Goal: Navigation & Orientation: Understand site structure

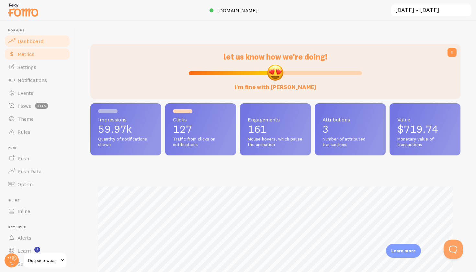
click at [35, 52] on link "Metrics" at bounding box center [37, 54] width 67 height 13
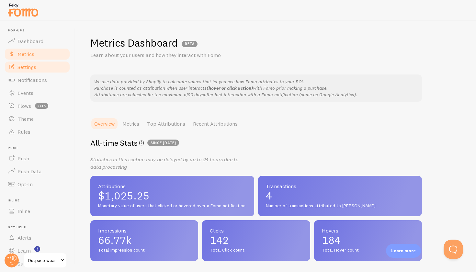
click at [24, 64] on span "Settings" at bounding box center [26, 67] width 19 height 6
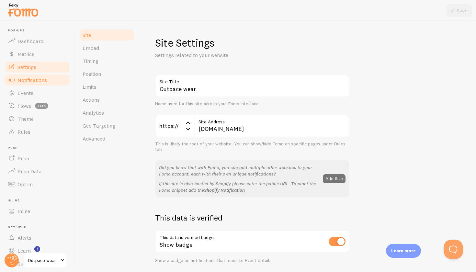
click at [23, 82] on span "Notifications" at bounding box center [31, 80] width 29 height 6
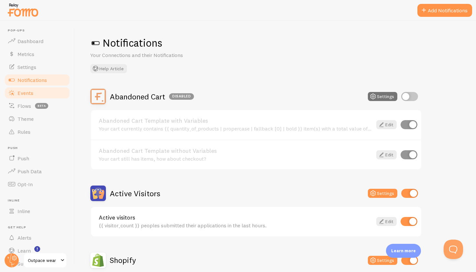
click at [22, 94] on span "Events" at bounding box center [25, 93] width 16 height 6
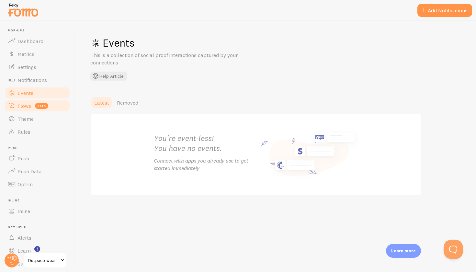
click at [22, 108] on span "Flows" at bounding box center [24, 106] width 14 height 6
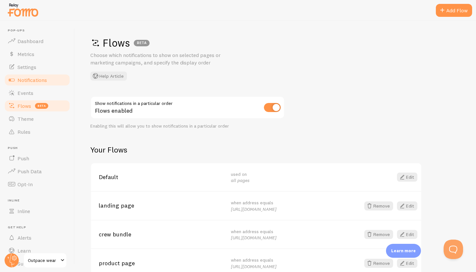
click at [39, 82] on span "Notifications" at bounding box center [31, 80] width 29 height 6
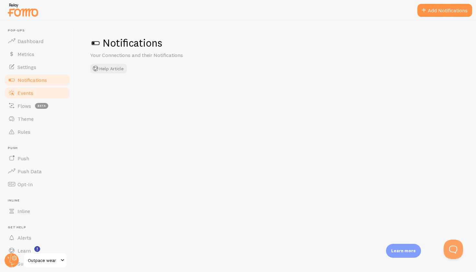
click at [33, 96] on link "Events" at bounding box center [37, 92] width 67 height 13
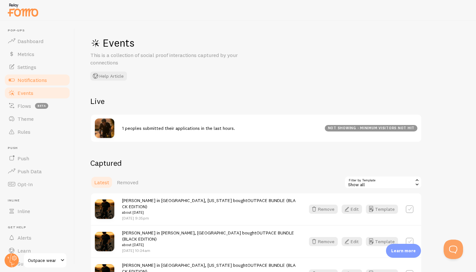
click at [40, 79] on span "Notifications" at bounding box center [31, 80] width 29 height 6
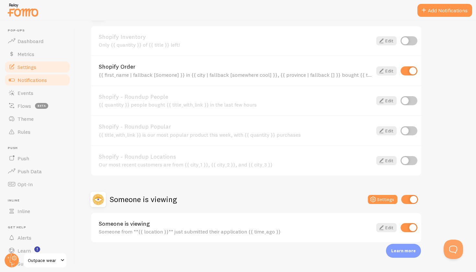
click at [31, 63] on link "Settings" at bounding box center [37, 67] width 67 height 13
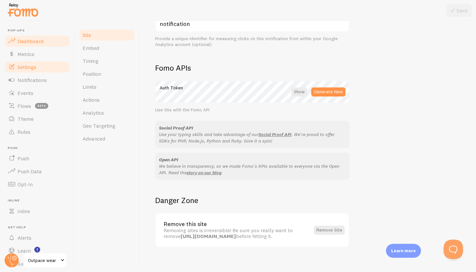
click at [23, 38] on span "Dashboard" at bounding box center [30, 41] width 26 height 6
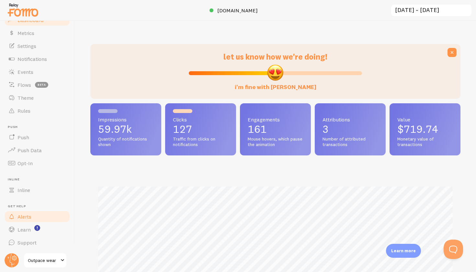
scroll to position [21, 0]
click at [53, 262] on span "Outpace wear" at bounding box center [43, 260] width 31 height 8
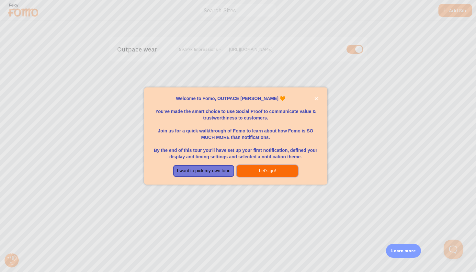
click at [258, 167] on button "Let's go!" at bounding box center [267, 171] width 61 height 12
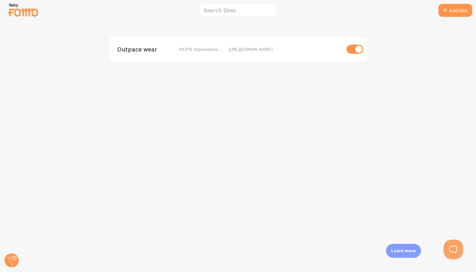
click at [361, 50] on input "checkbox" at bounding box center [355, 49] width 17 height 9
checkbox input "false"
click at [231, 56] on div "Outpace wear disabled [URL][DOMAIN_NAME]" at bounding box center [238, 49] width 258 height 25
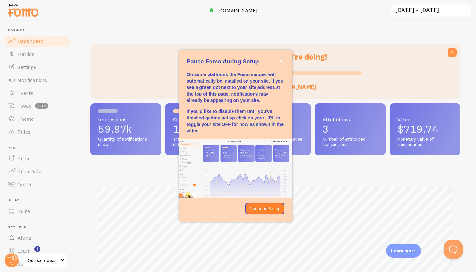
scroll to position [170, 370]
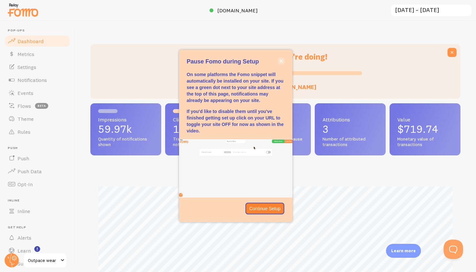
click at [281, 63] on icon "close," at bounding box center [281, 61] width 4 height 4
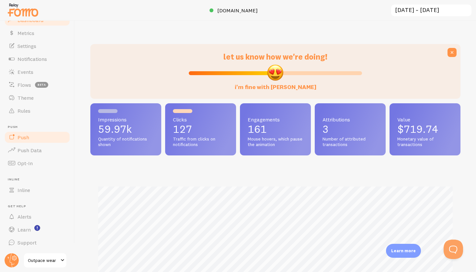
scroll to position [21, 0]
click at [242, 8] on span "[DOMAIN_NAME]" at bounding box center [237, 10] width 40 height 6
click at [44, 260] on span "Outpace wear" at bounding box center [43, 260] width 31 height 8
